Goal: Task Accomplishment & Management: Use online tool/utility

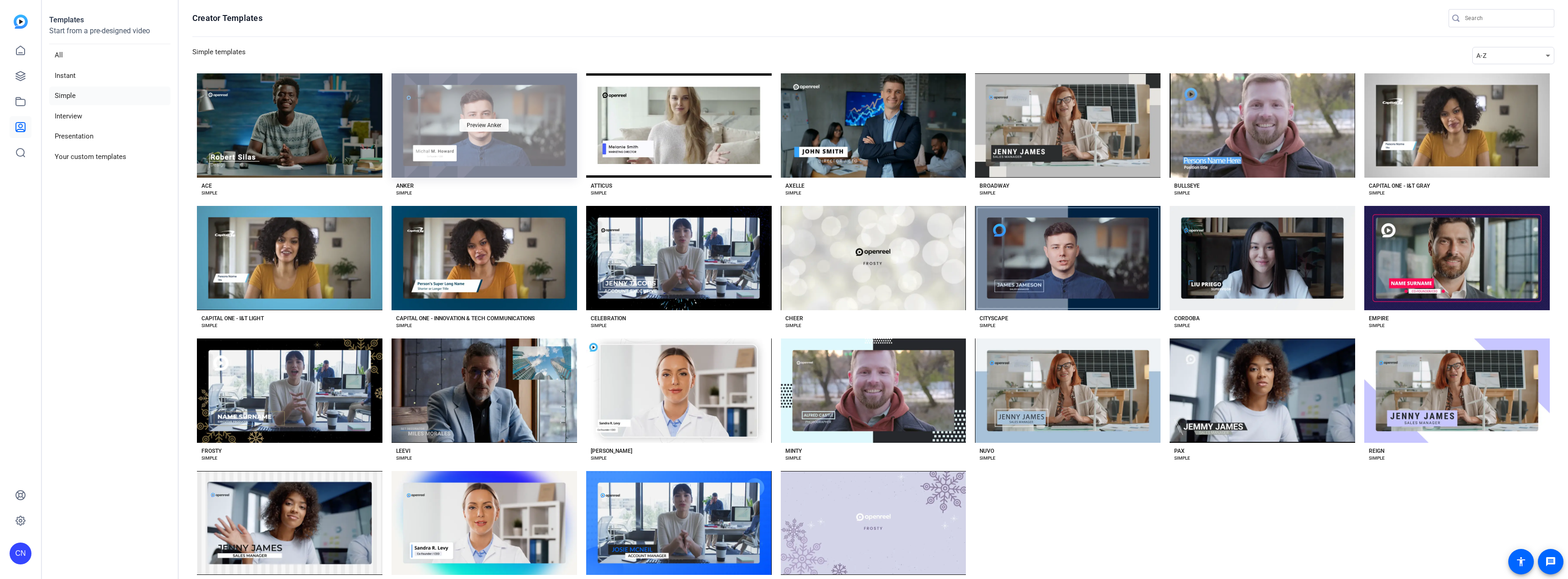
click at [490, 126] on span "Preview Anker" at bounding box center [484, 125] width 35 height 5
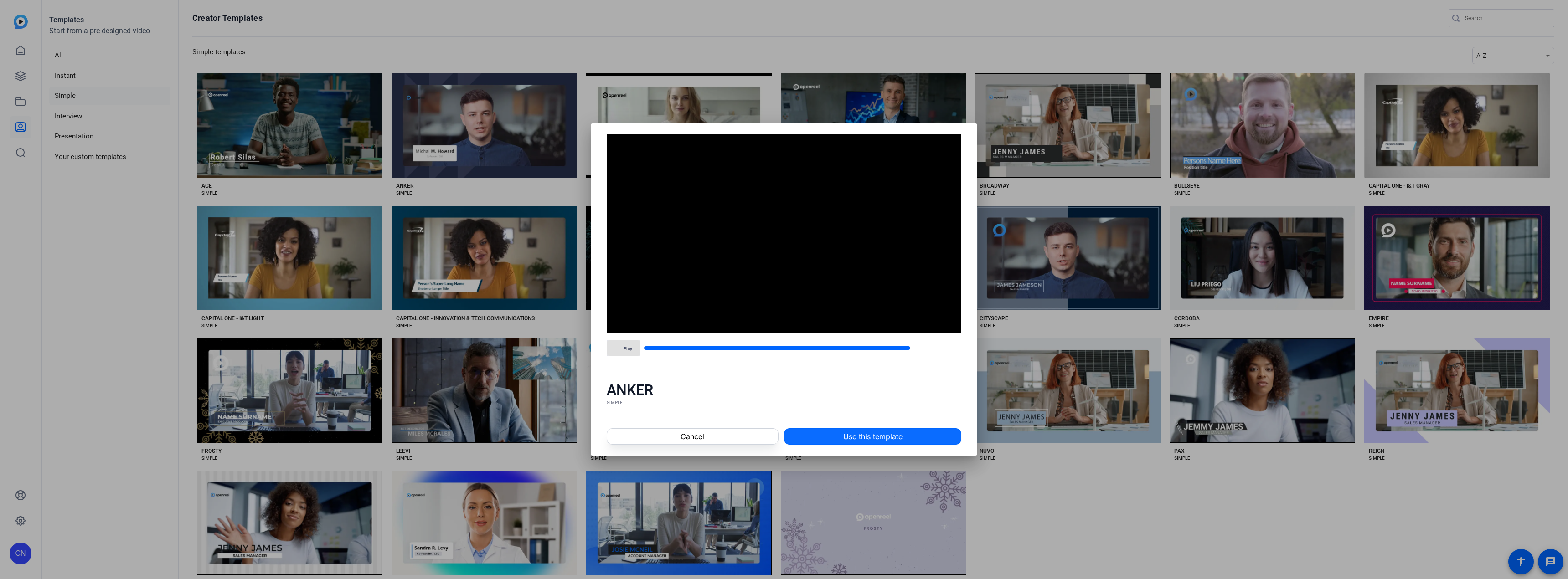
click at [847, 439] on span "Use this template" at bounding box center [872, 436] width 59 height 11
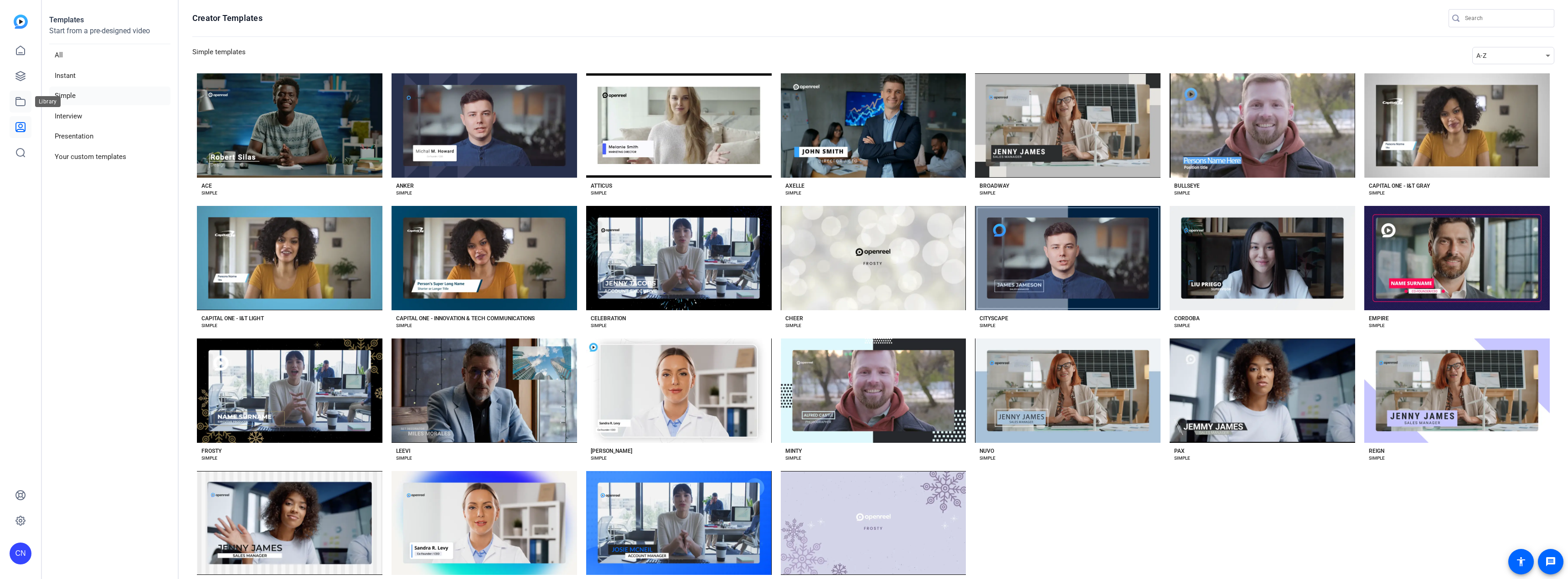
click at [19, 99] on icon at bounding box center [20, 101] width 9 height 8
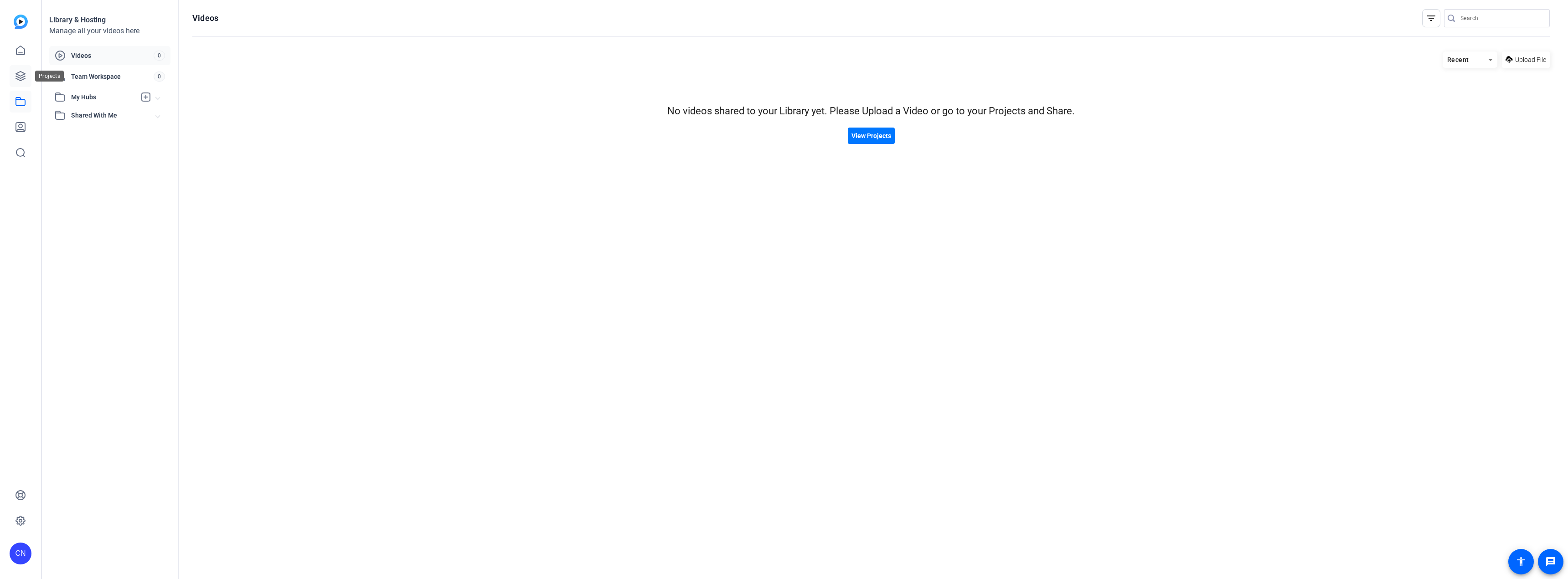
click at [24, 75] on icon at bounding box center [20, 76] width 9 height 9
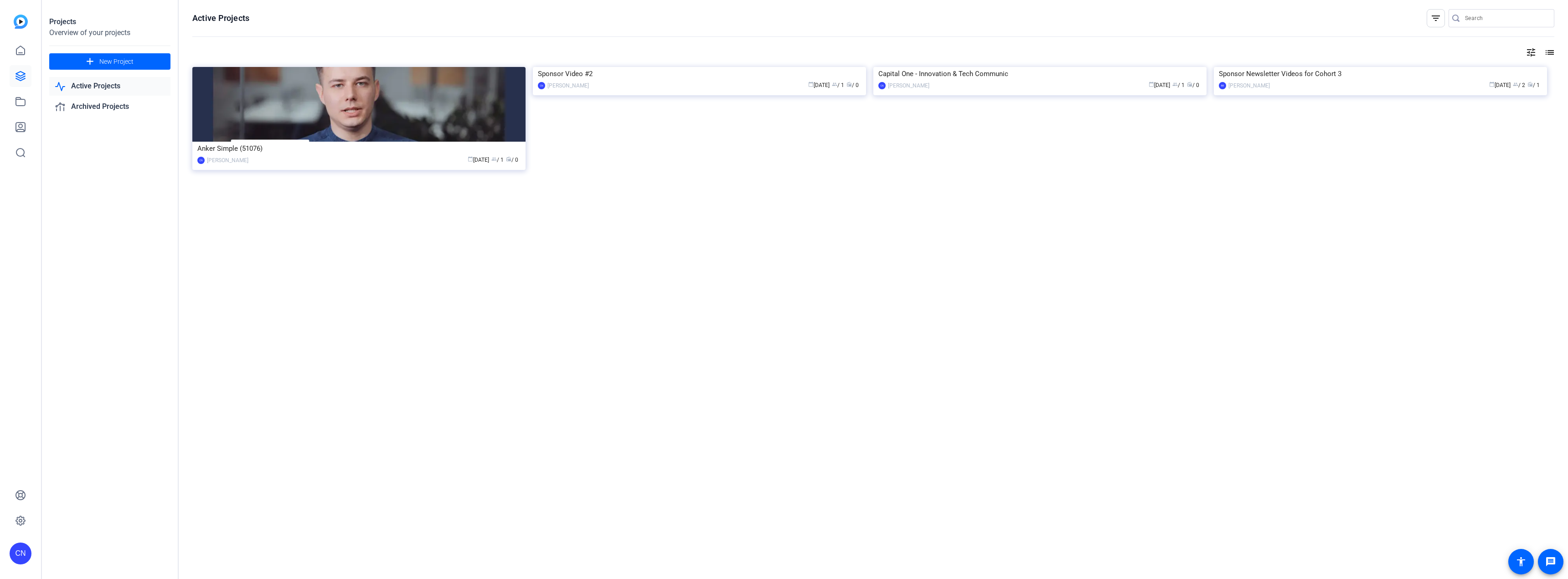
drag, startPoint x: 442, startPoint y: 148, endPoint x: 392, endPoint y: 197, distance: 70.0
click at [392, 197] on div at bounding box center [873, 201] width 1362 height 18
click at [327, 151] on div "Anker Simple (51076)" at bounding box center [359, 148] width 323 height 13
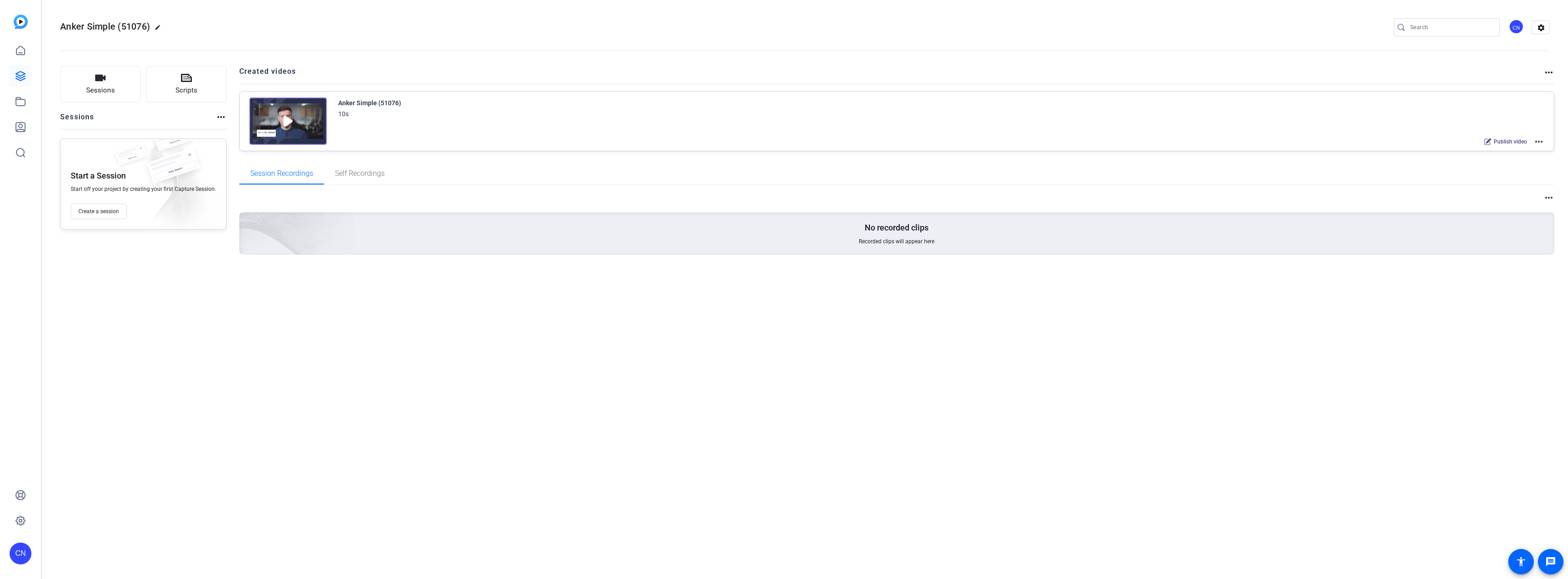
click at [1539, 139] on mat-icon "more_horiz" at bounding box center [1539, 142] width 11 height 11
click at [1487, 187] on span "Archive" at bounding box center [1505, 187] width 63 height 11
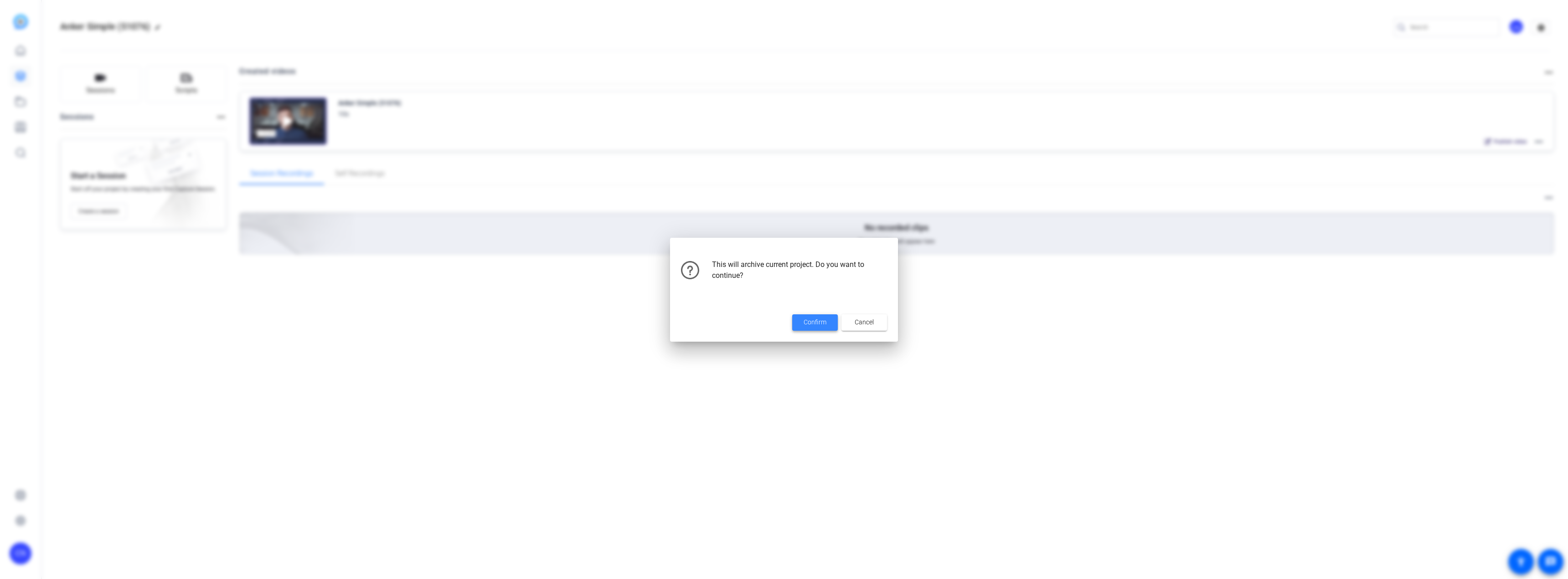
click at [823, 321] on span "Confirm" at bounding box center [814, 322] width 23 height 10
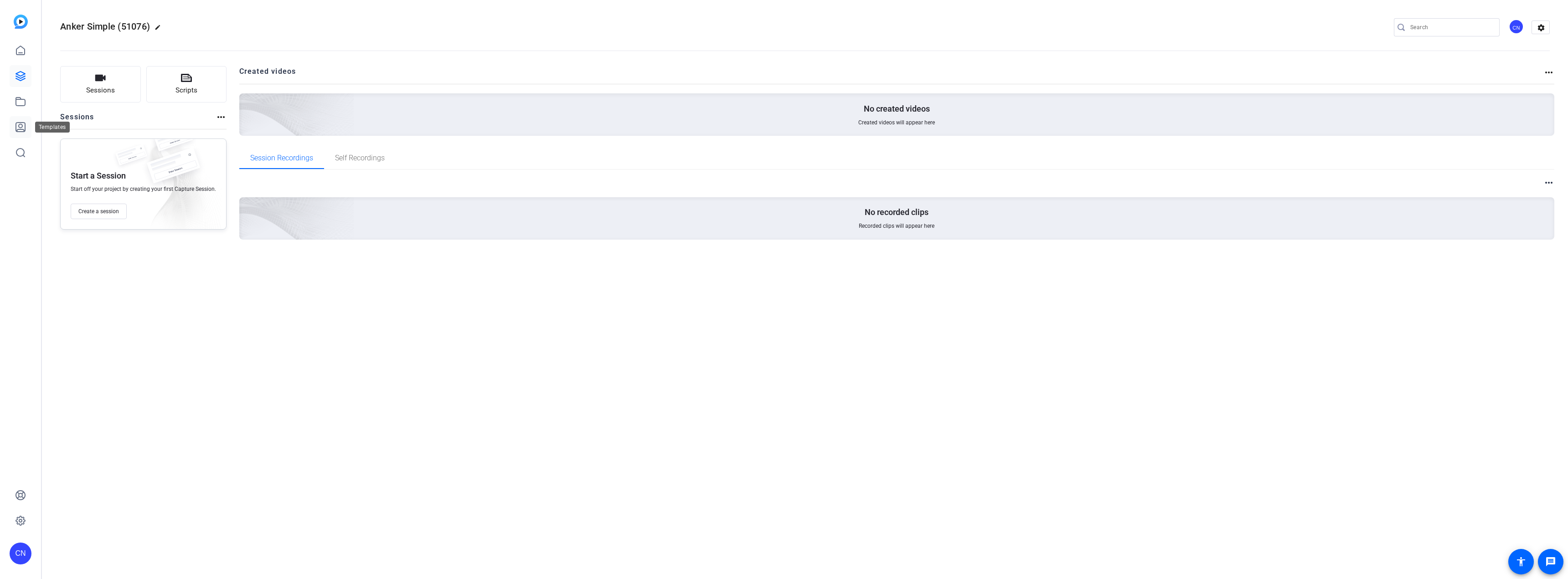
click at [17, 130] on icon at bounding box center [20, 127] width 9 height 9
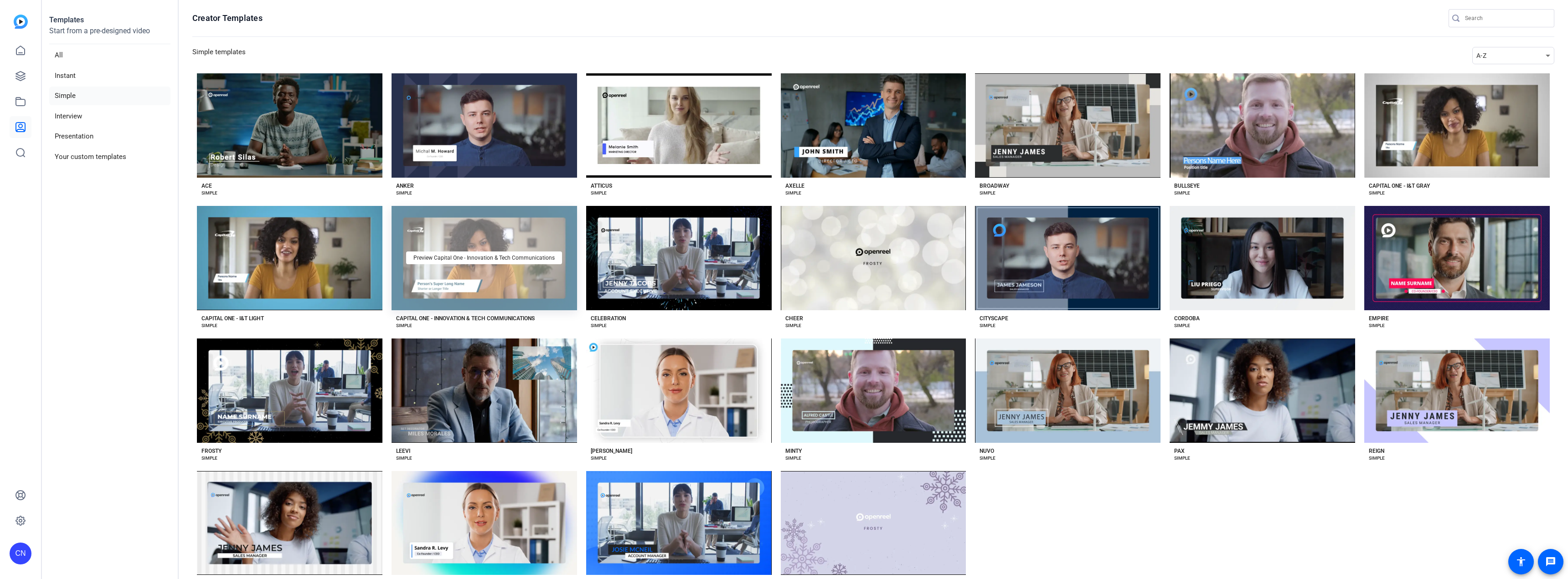
click at [453, 248] on div "Preview Capital One - Innovation & Tech Communications" at bounding box center [484, 257] width 186 height 104
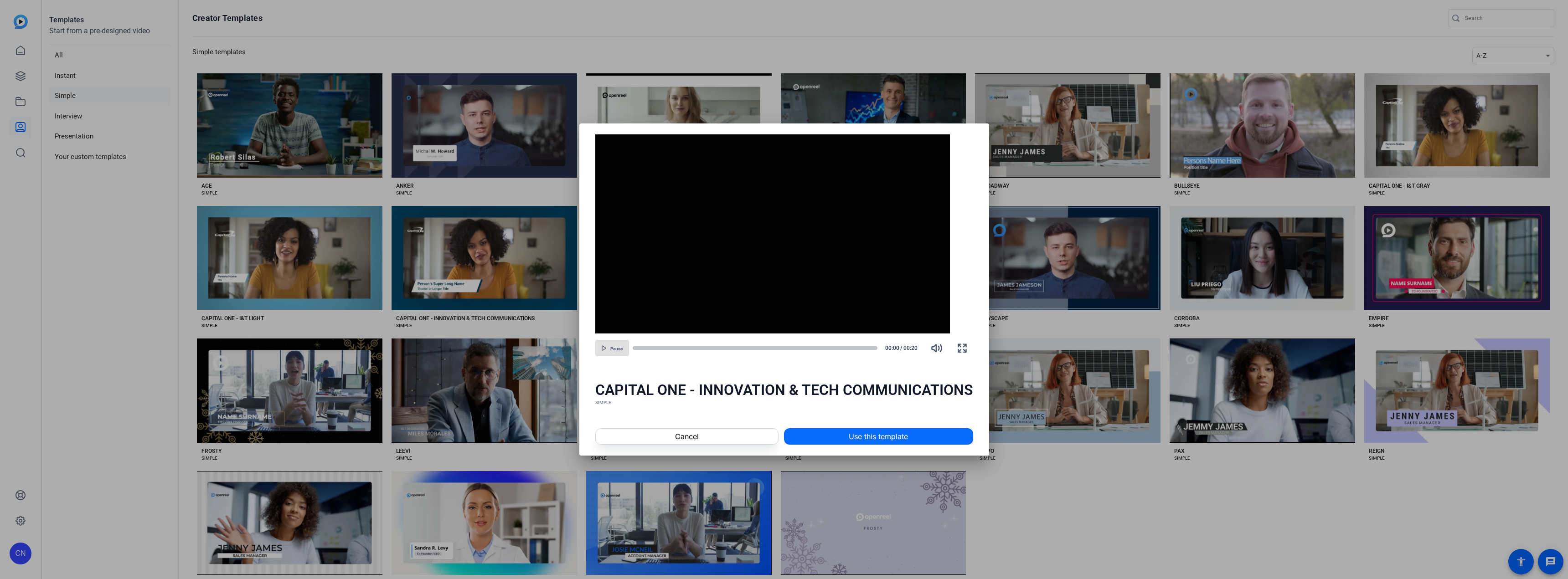
click at [842, 433] on span at bounding box center [878, 436] width 188 height 22
